Goal: Complete application form

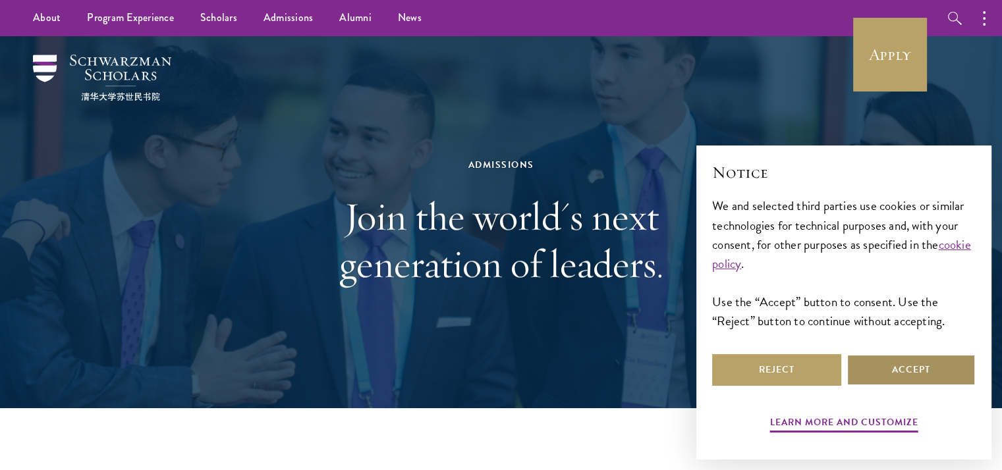
click at [886, 364] on button "Accept" at bounding box center [910, 370] width 129 height 32
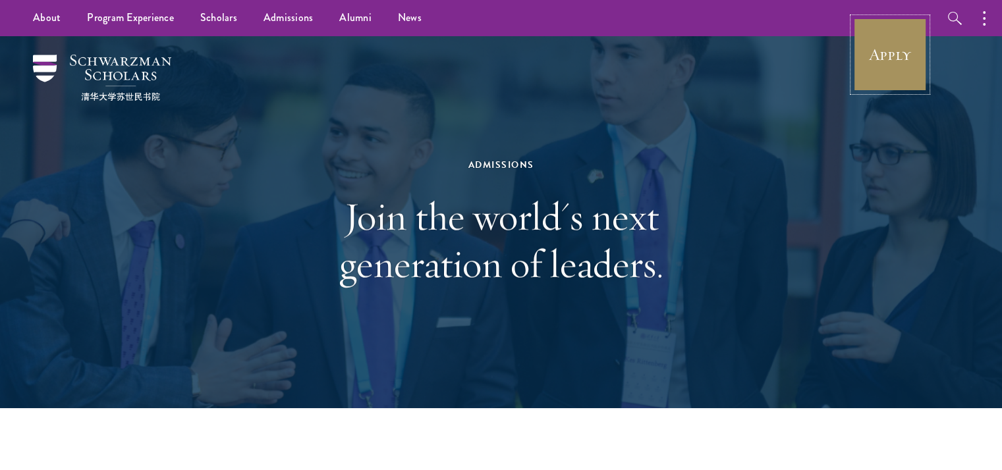
click at [891, 62] on link "Apply" at bounding box center [890, 55] width 74 height 74
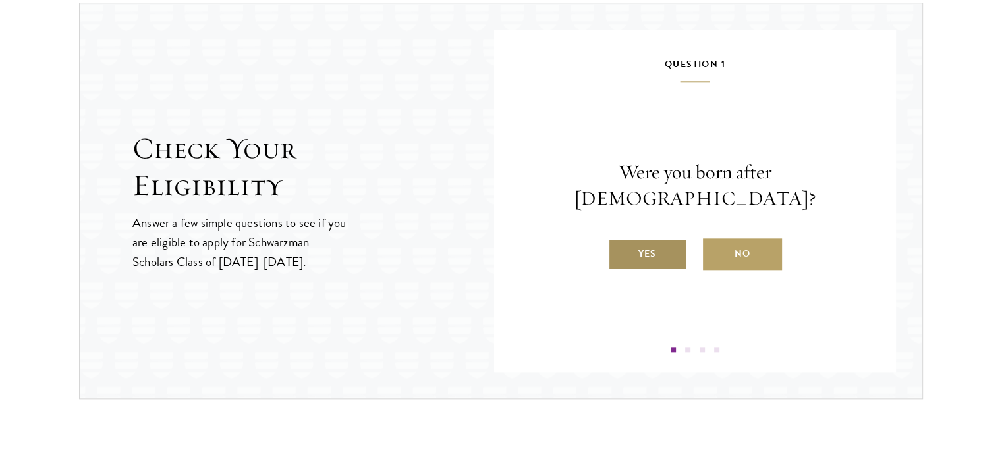
click at [632, 243] on label "Yes" at bounding box center [647, 254] width 79 height 32
click at [620, 243] on input "Yes" at bounding box center [614, 246] width 12 height 12
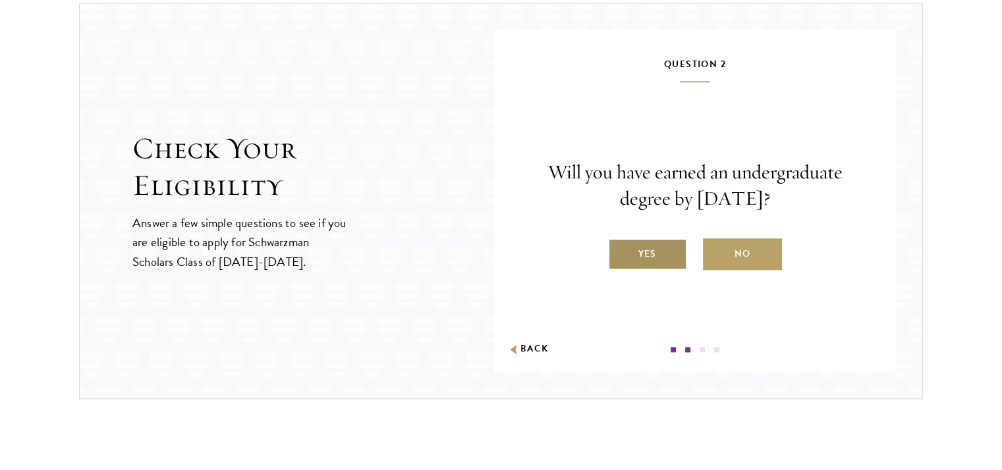
click at [645, 256] on label "Yes" at bounding box center [647, 254] width 79 height 32
click at [620, 252] on input "Yes" at bounding box center [614, 246] width 12 height 12
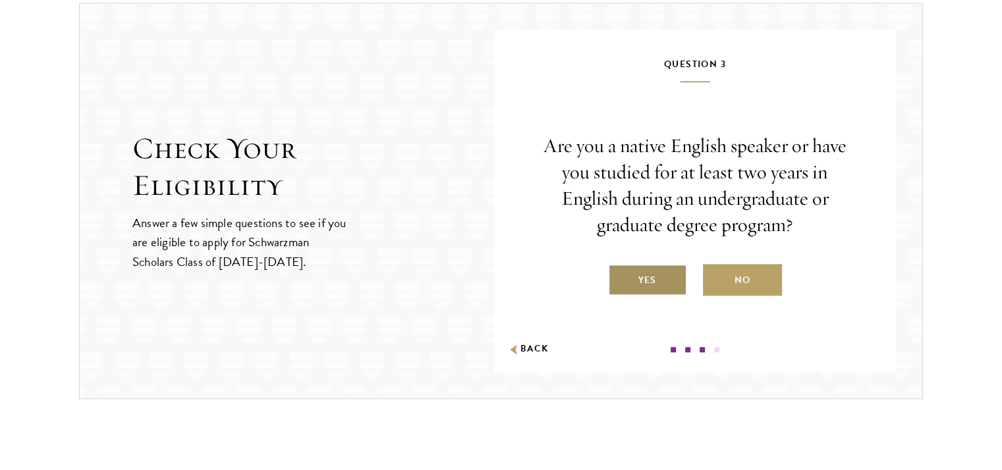
click at [641, 274] on label "Yes" at bounding box center [647, 280] width 79 height 32
click at [620, 274] on input "Yes" at bounding box center [614, 272] width 12 height 12
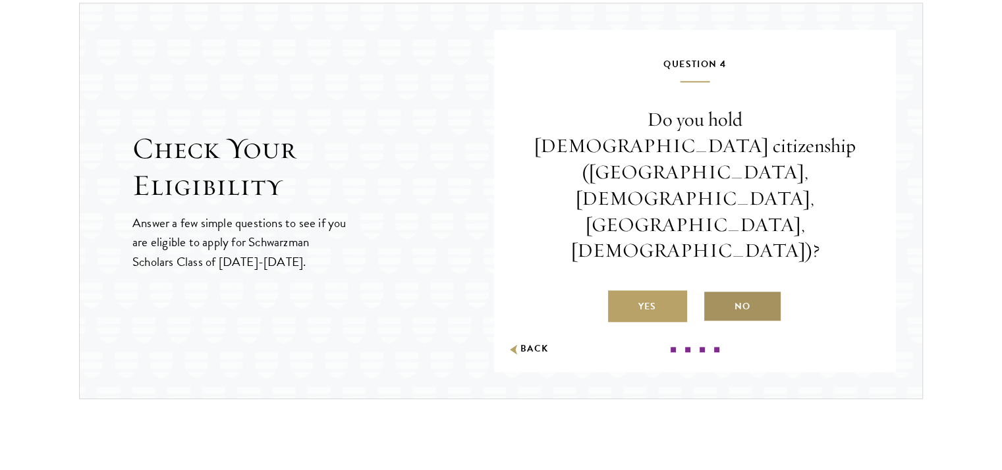
click at [759, 290] on label "No" at bounding box center [742, 306] width 79 height 32
click at [715, 292] on input "No" at bounding box center [709, 298] width 12 height 12
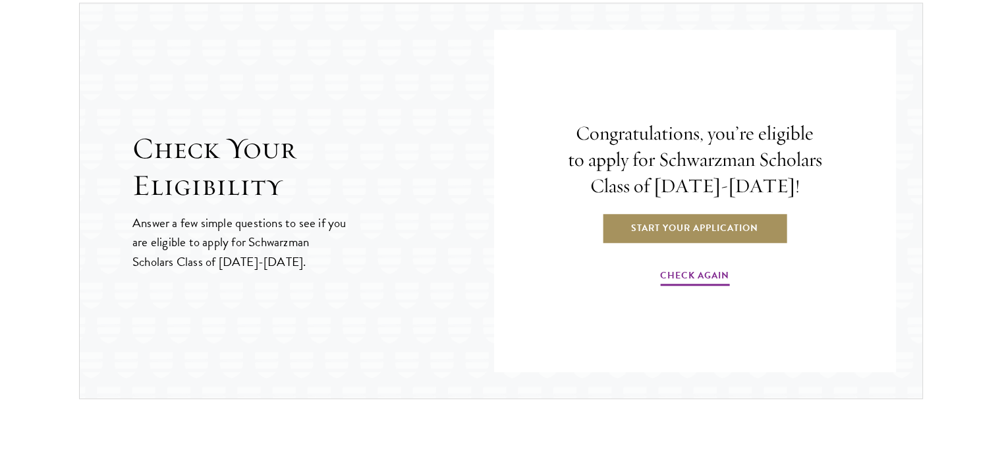
click at [717, 216] on link "Start Your Application" at bounding box center [694, 228] width 186 height 32
